Goal: Information Seeking & Learning: Learn about a topic

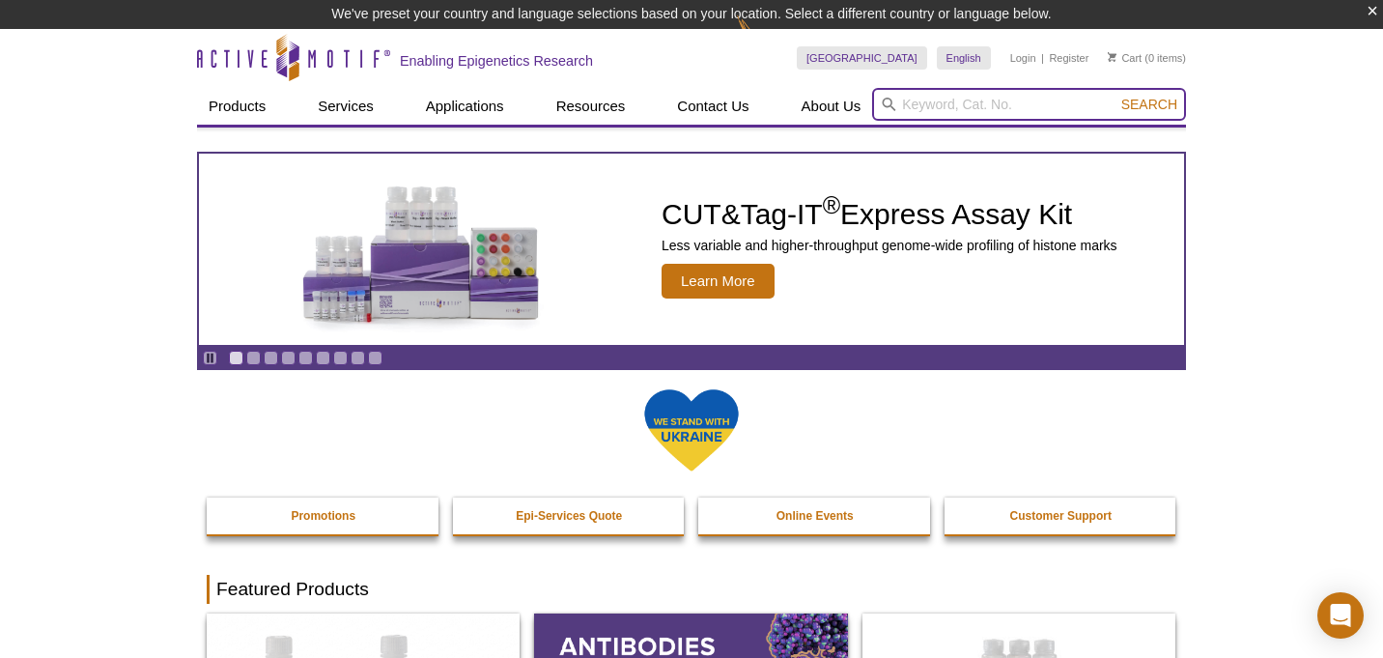
click at [941, 102] on input "search" at bounding box center [1029, 104] width 314 height 33
type input "CTCF"
click at [1150, 104] on button "Search" at bounding box center [1149, 104] width 68 height 17
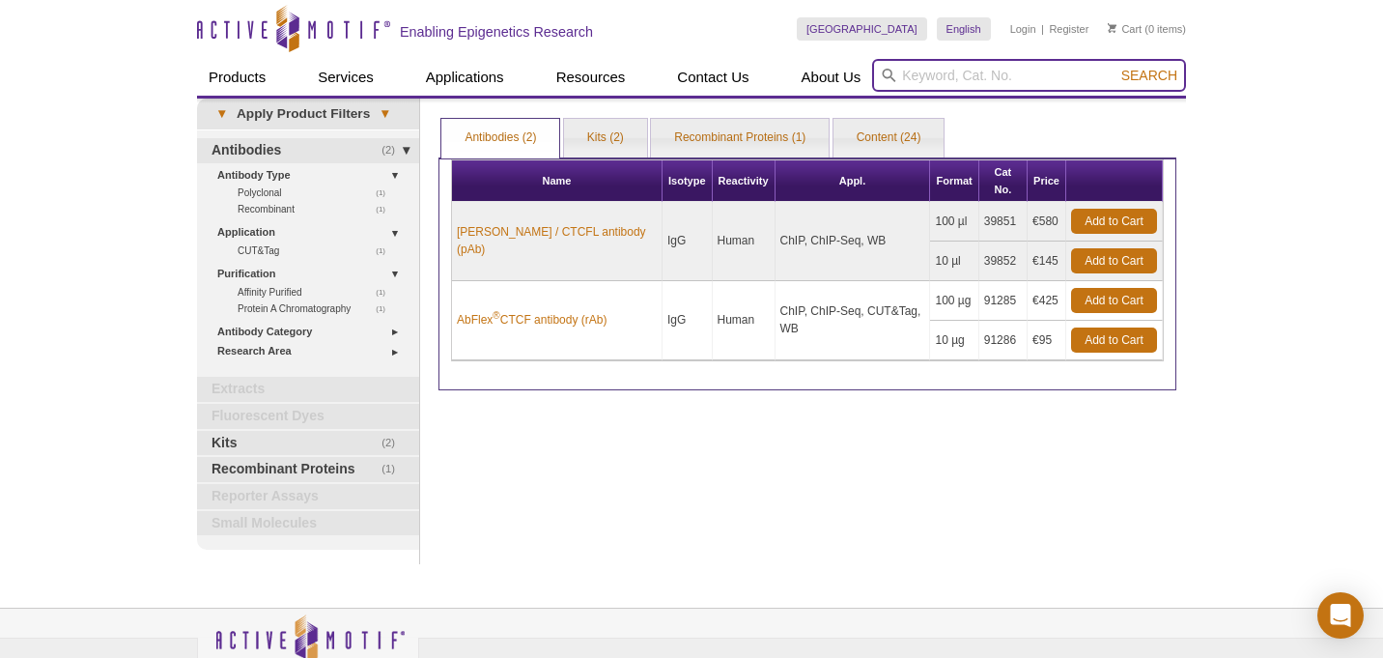
click at [949, 74] on input "search" at bounding box center [1029, 75] width 314 height 33
type input "CTCF"
click at [1150, 75] on button "Search" at bounding box center [1149, 75] width 68 height 17
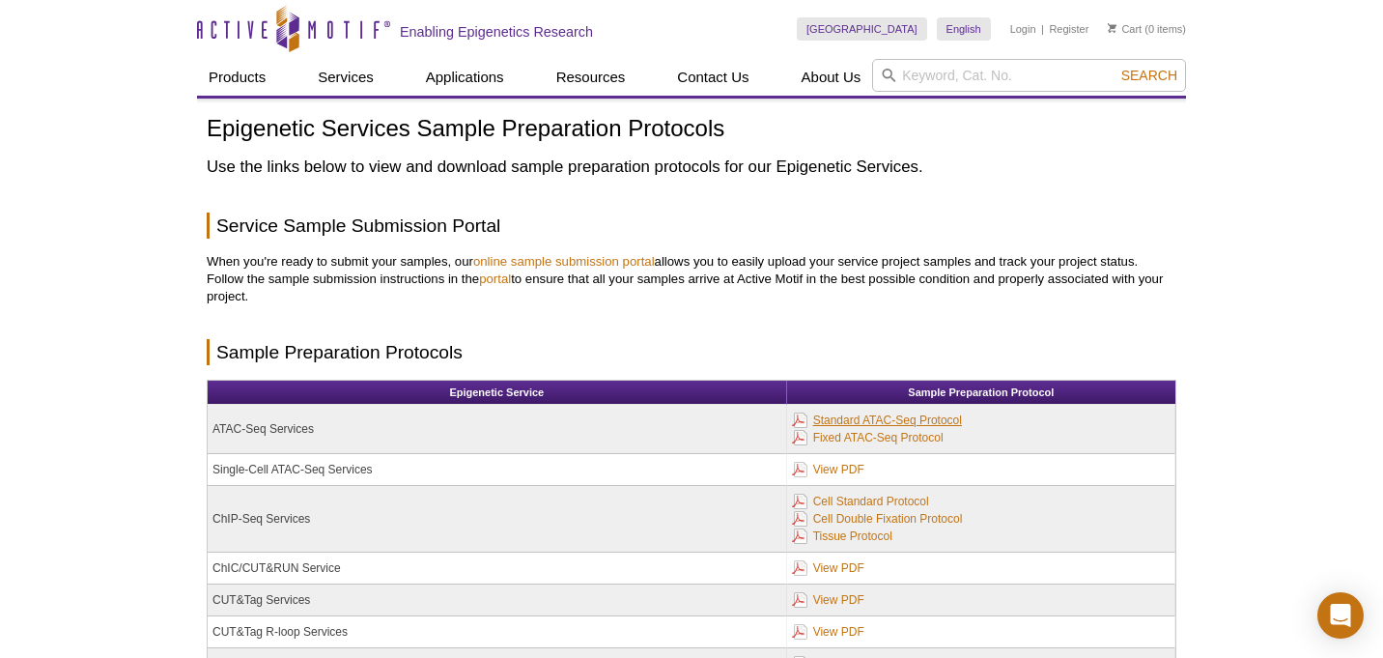
click at [858, 419] on link "Standard ATAC-Seq Protocol" at bounding box center [877, 419] width 170 height 21
